Goal: Task Accomplishment & Management: Use online tool/utility

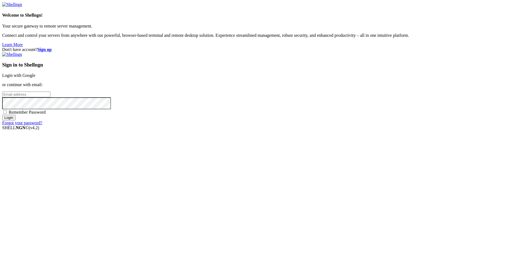
click at [35, 78] on link "Login with Google" at bounding box center [18, 75] width 33 height 5
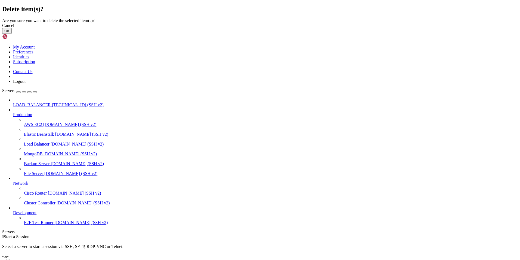
click at [12, 34] on button "OK" at bounding box center [7, 31] width 10 height 6
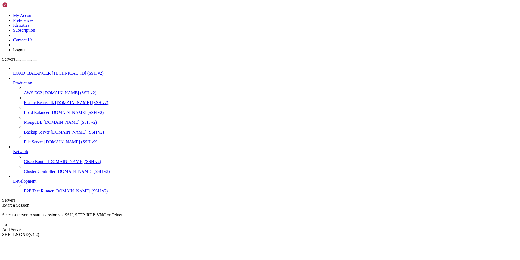
click at [295, 227] on link "Add Server" at bounding box center [260, 229] width 516 height 5
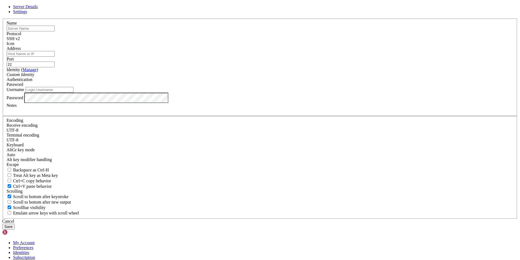
click at [55, 57] on input "Address" at bounding box center [31, 54] width 48 height 6
paste input "[TECHNICAL_ID]"
type input "[TECHNICAL_ID]"
click at [55, 31] on input "text" at bounding box center [31, 29] width 48 height 6
type input "Pc01"
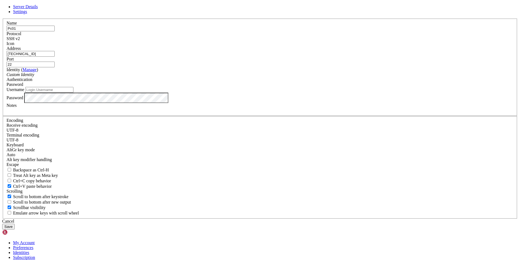
click at [73, 93] on input "Username" at bounding box center [49, 90] width 48 height 6
click at [73, 93] on input "pc01" at bounding box center [49, 90] width 48 height 6
type input "pc1"
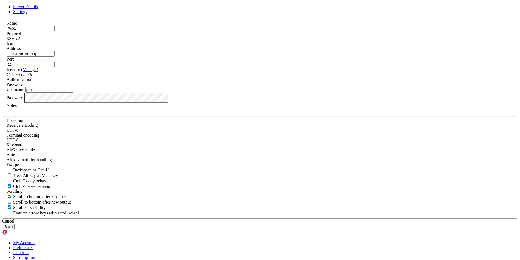
click at [15, 223] on button "Save" at bounding box center [8, 226] width 13 height 6
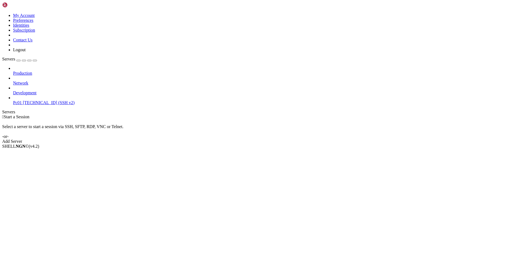
click at [22, 100] on span "Pc01" at bounding box center [17, 102] width 9 height 5
click at [23, 100] on span "[TECHNICAL_ID] (SSH v2)" at bounding box center [49, 102] width 52 height 5
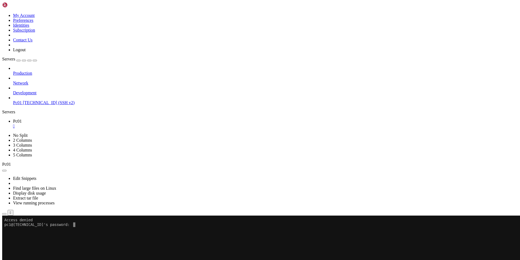
click at [119, 225] on x-row "pc1@[TECHNICAL_ID]'s password:" at bounding box center [227, 224] width 447 height 5
click at [27, 100] on span "[TECHNICAL_ID] (SSH v2)" at bounding box center [49, 102] width 52 height 5
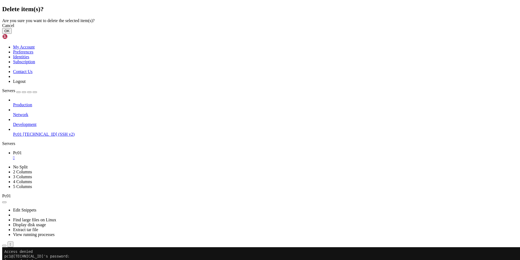
click at [12, 34] on button "OK" at bounding box center [7, 31] width 10 height 6
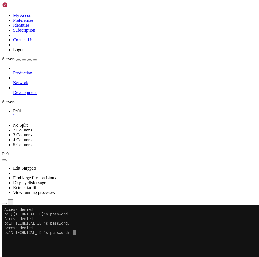
click at [69, 259] on x-row at bounding box center [97, 261] width 186 height 5
click at [81, 243] on x-row at bounding box center [97, 242] width 186 height 5
click at [82, 235] on x-row "pc1@[TECHNICAL_ID]'s password:" at bounding box center [97, 233] width 186 height 5
click at [24, 221] on button "Reconnect" at bounding box center [13, 224] width 22 height 6
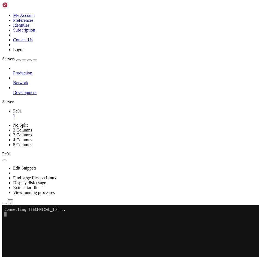
click at [24, 221] on button "Reconnect" at bounding box center [13, 224] width 22 height 6
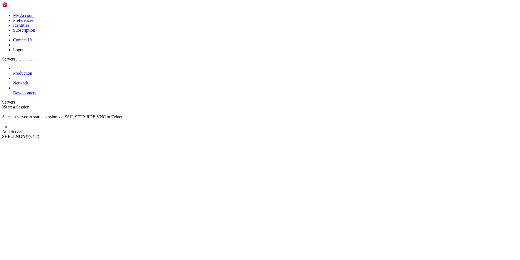
click at [301, 129] on link "Add Server" at bounding box center [260, 131] width 516 height 5
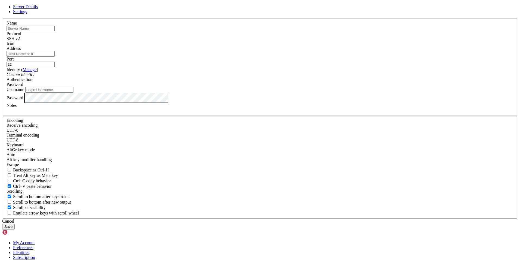
click at [55, 57] on input "Address" at bounding box center [31, 54] width 48 height 6
paste input "pc01"
type input "p"
click at [55, 31] on input "text" at bounding box center [31, 29] width 48 height 6
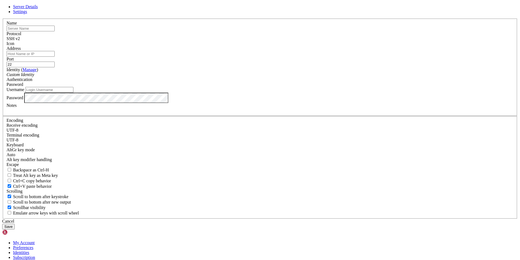
paste input "pc01"
type input "pc01"
drag, startPoint x: 221, startPoint y: 80, endPoint x: 184, endPoint y: 80, distance: 37.3
click at [184, 80] on div "Name pc01 Protocol SSH v2 Icon Address Port 22 ( Manage )" at bounding box center [260, 119] width 516 height 200
click at [193, 31] on div "Name pc01" at bounding box center [260, 26] width 507 height 11
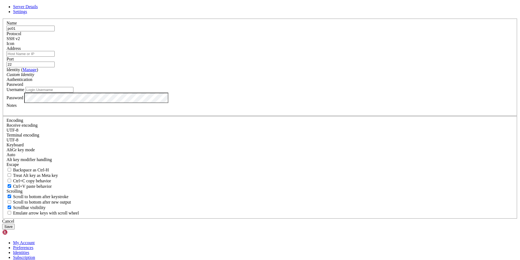
click at [55, 57] on input "Address" at bounding box center [31, 54] width 48 height 6
paste input "[TECHNICAL_ID]"
type input "[TECHNICAL_ID]"
click at [73, 93] on input "Username" at bounding box center [49, 90] width 48 height 6
click at [55, 31] on input "pc01" at bounding box center [31, 29] width 48 height 6
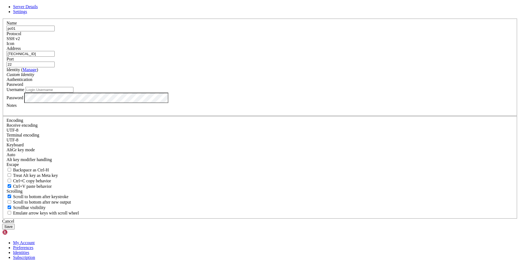
click at [55, 31] on input "pc01" at bounding box center [31, 29] width 48 height 6
click at [73, 93] on input "Username" at bounding box center [49, 90] width 48 height 6
paste input "pc01"
type input "pc01"
click at [15, 223] on button "Save" at bounding box center [8, 226] width 13 height 6
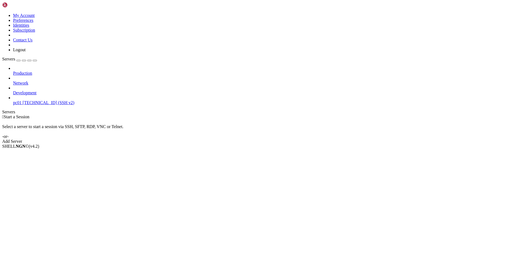
click at [30, 100] on span "[TECHNICAL_ID] (SSH v2)" at bounding box center [49, 102] width 52 height 5
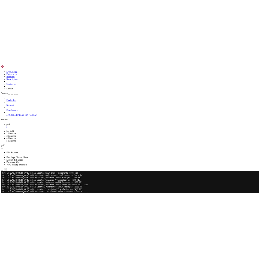
scroll to position [296, 0]
